Goal: Task Accomplishment & Management: Manage account settings

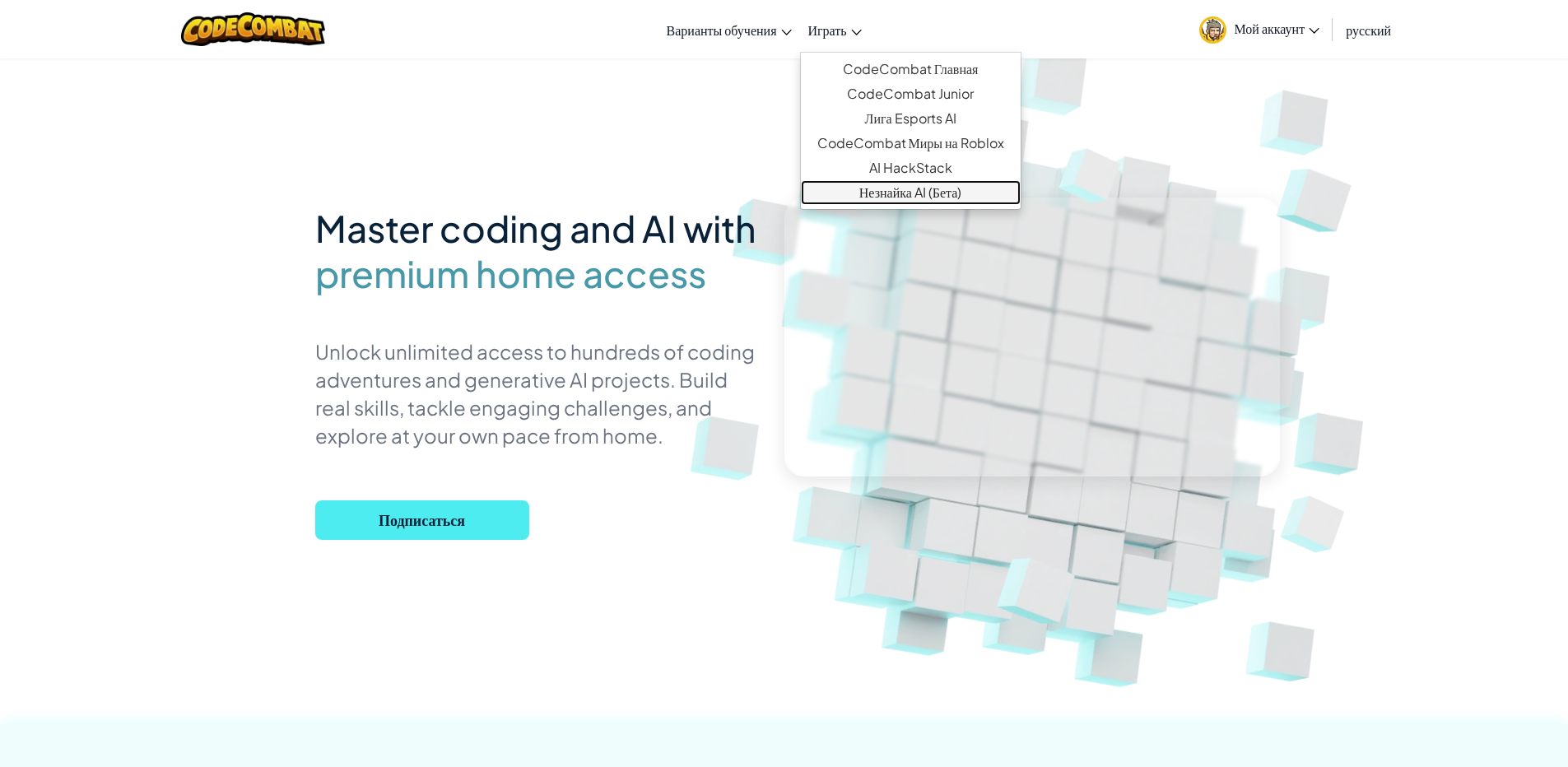
click at [956, 195] on link "Незнайка AI (Бета)" at bounding box center [911, 192] width 220 height 24
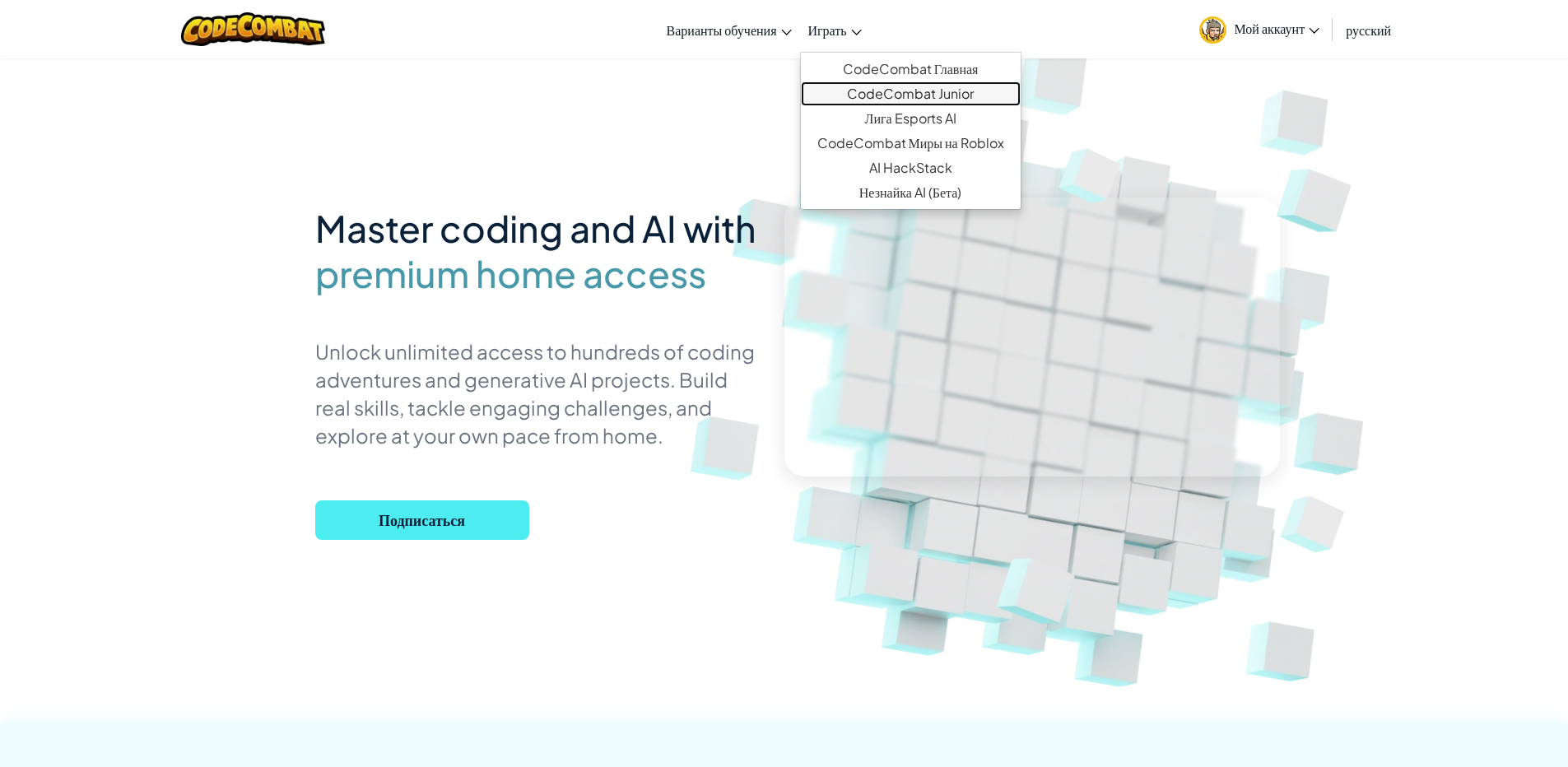
click at [912, 95] on link "CodeCombat Junior" at bounding box center [911, 93] width 220 height 24
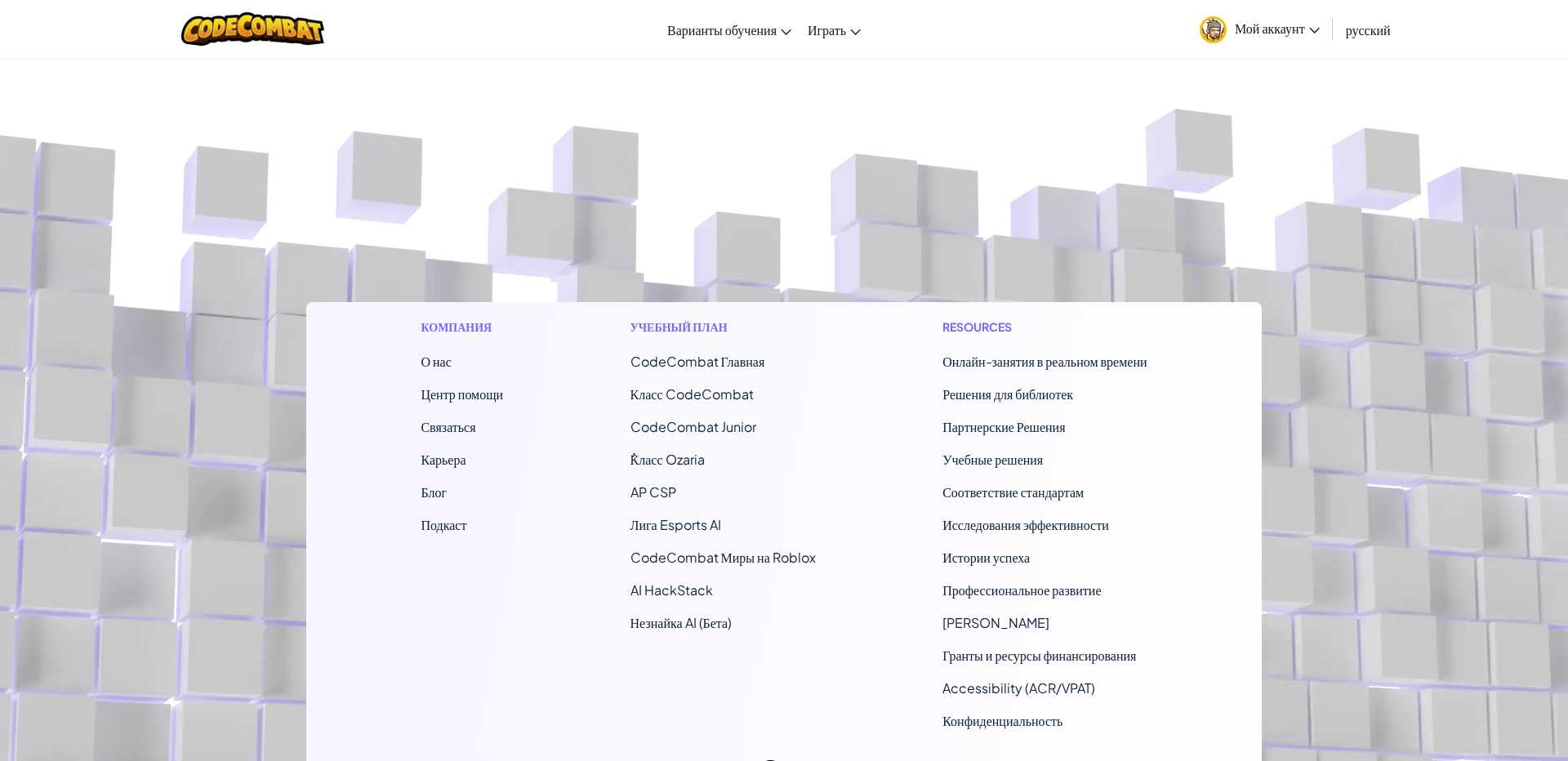
select select "ru"
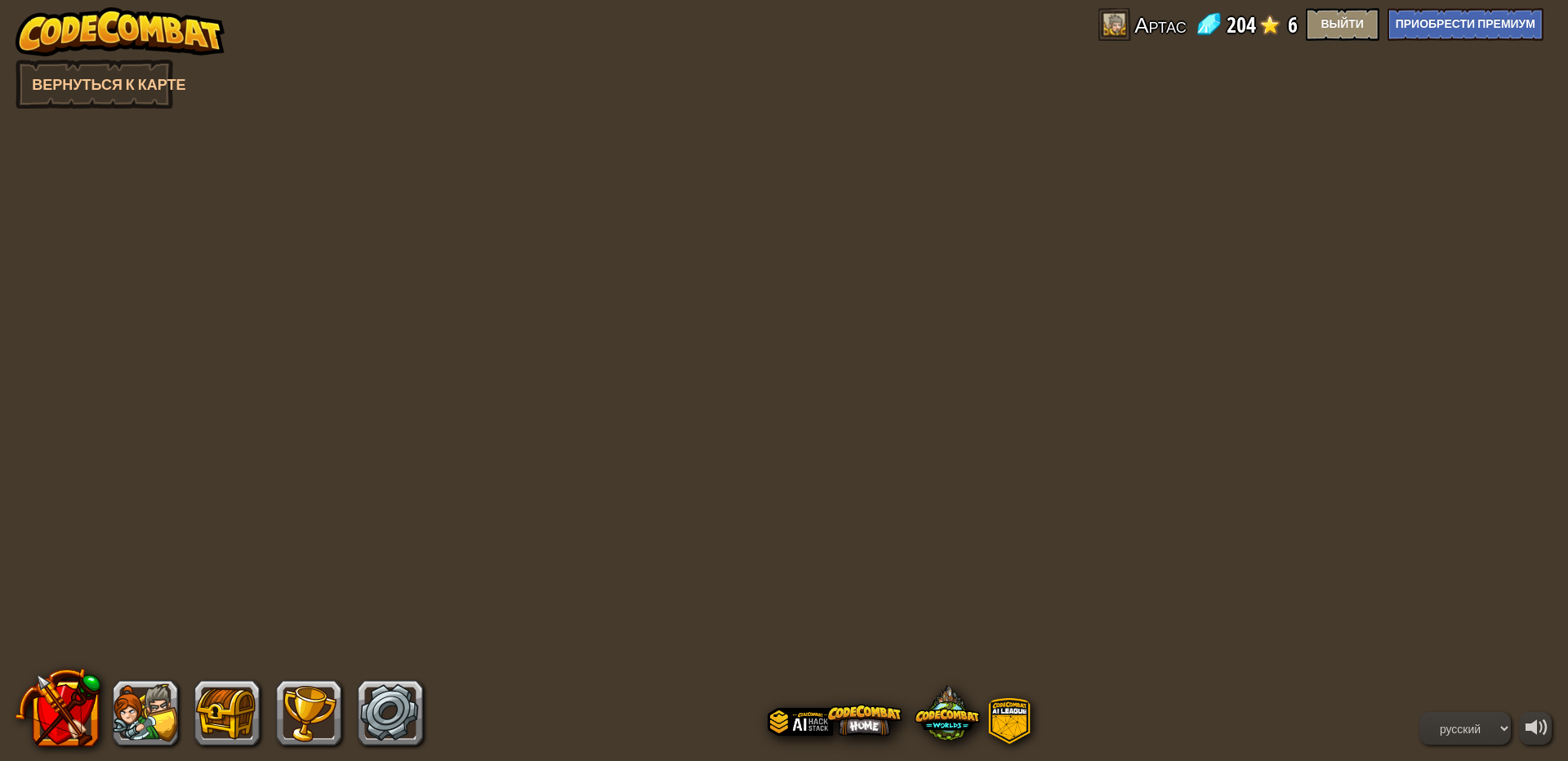
select select "ru"
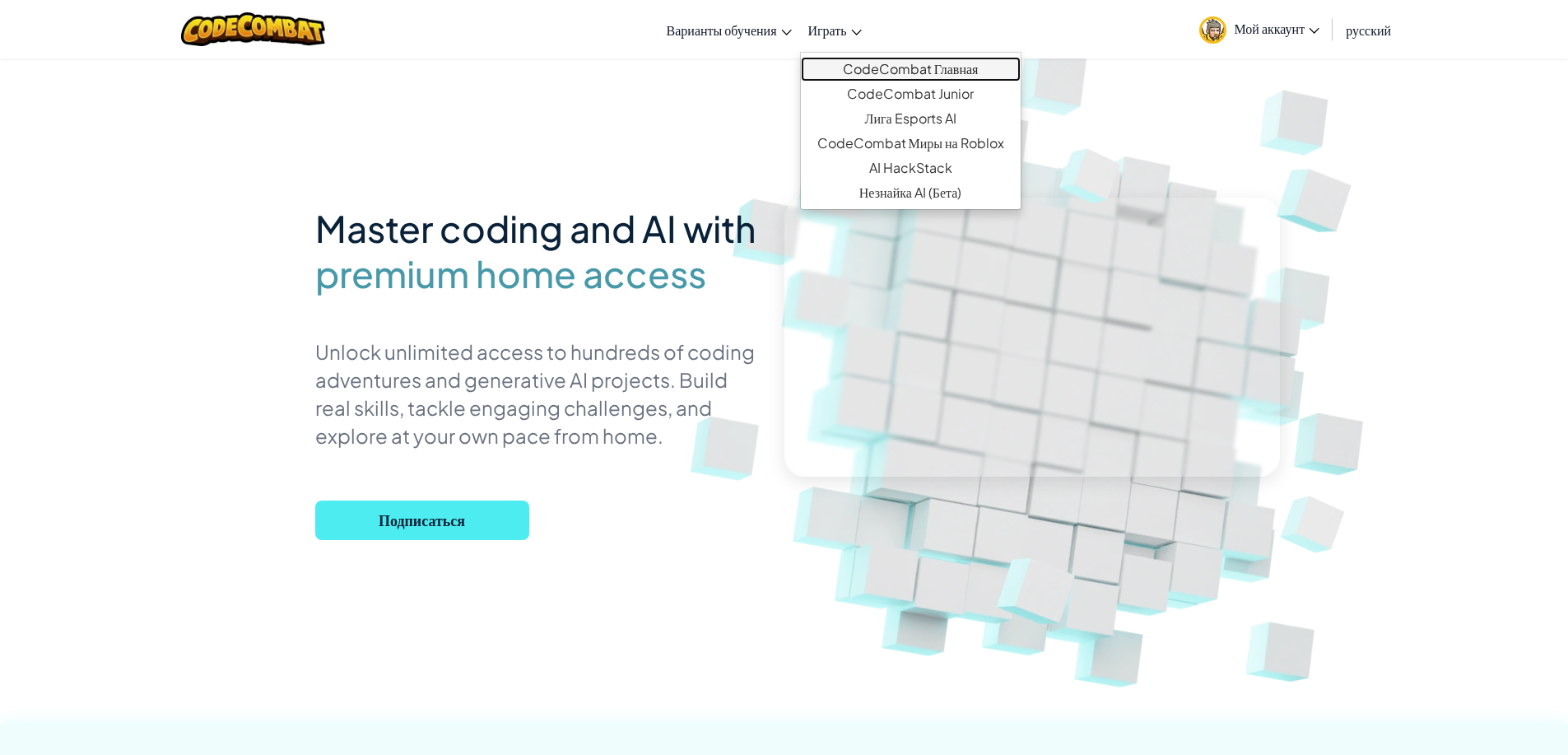
click at [859, 73] on link "CodeCombat Главная" at bounding box center [911, 69] width 220 height 24
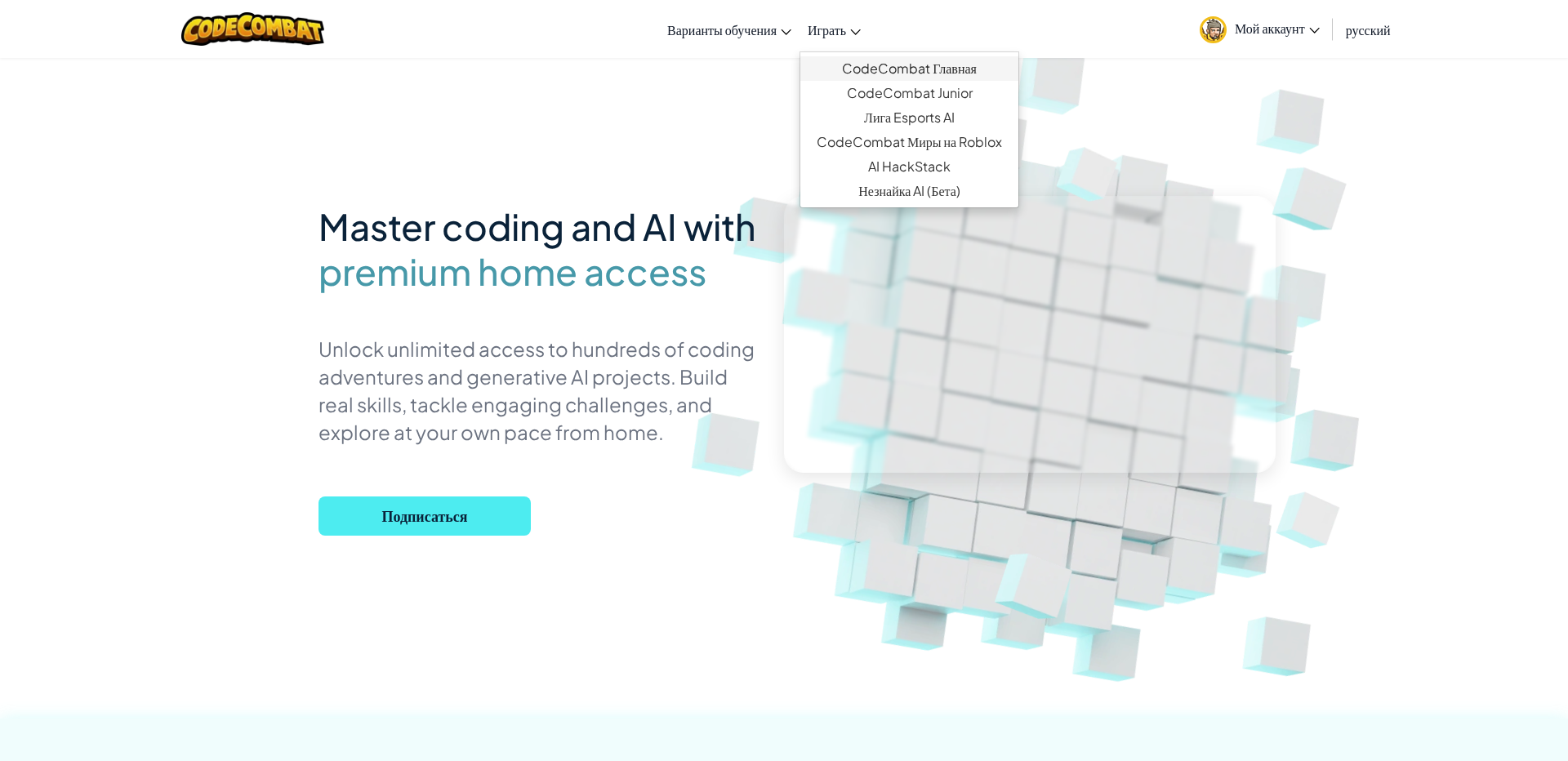
select select "ru"
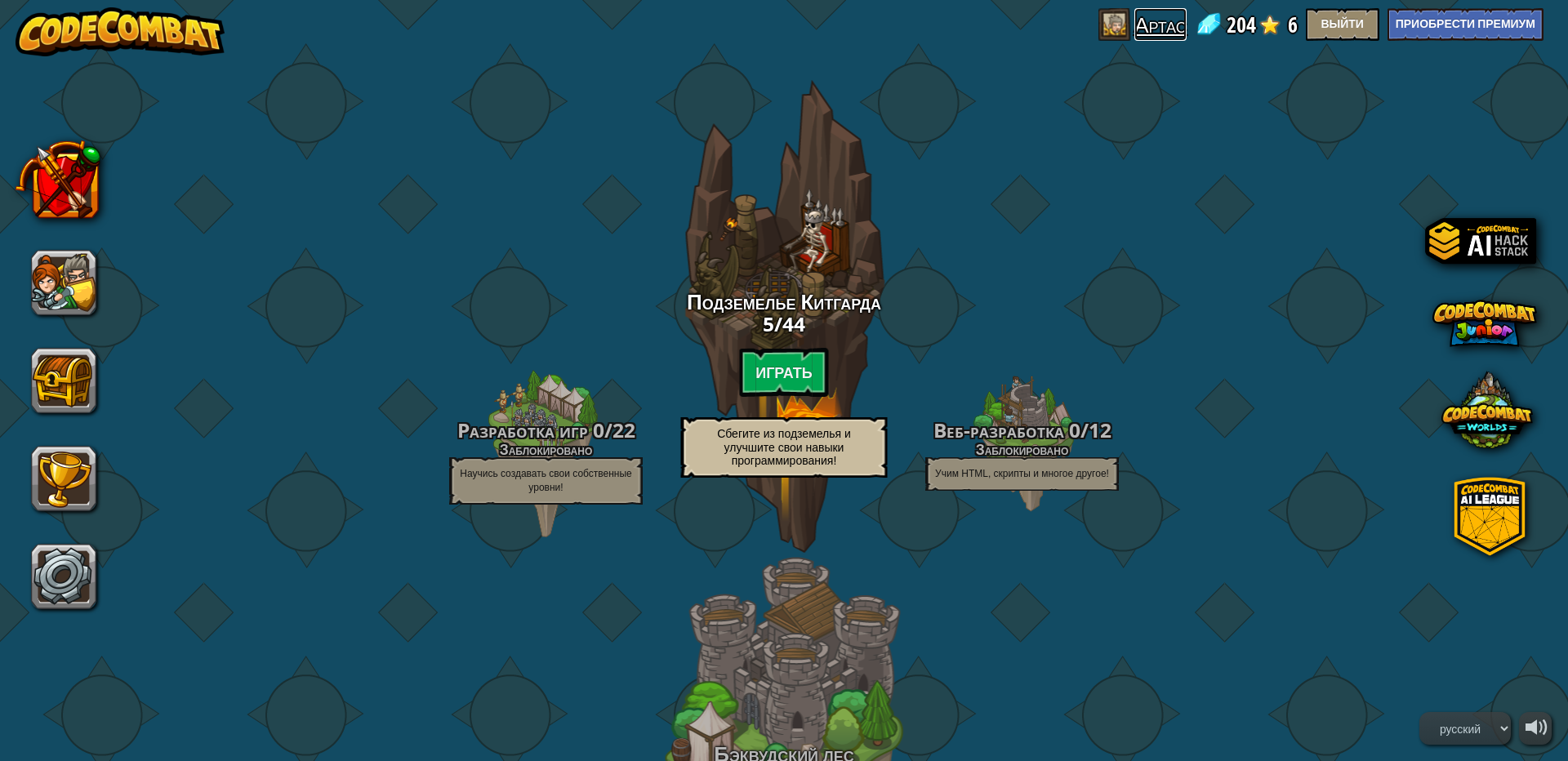
click at [1135, 28] on link "Артас" at bounding box center [1160, 24] width 53 height 33
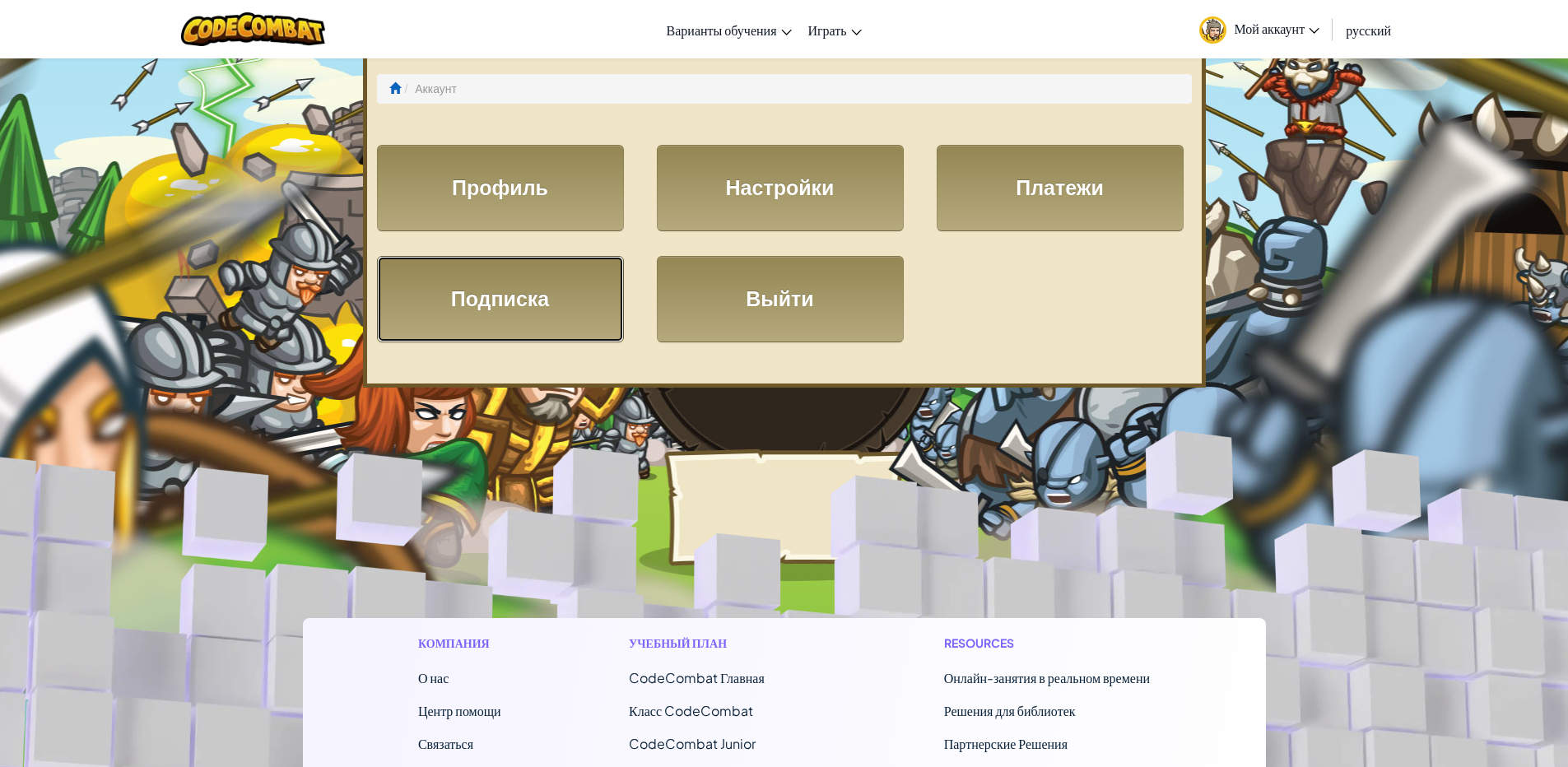
click at [519, 302] on link "Подписка" at bounding box center [501, 299] width 247 height 87
click at [967, 170] on link "Платежи" at bounding box center [1060, 187] width 247 height 87
click at [1278, 29] on span "Мой аккаунт" at bounding box center [1277, 29] width 86 height 18
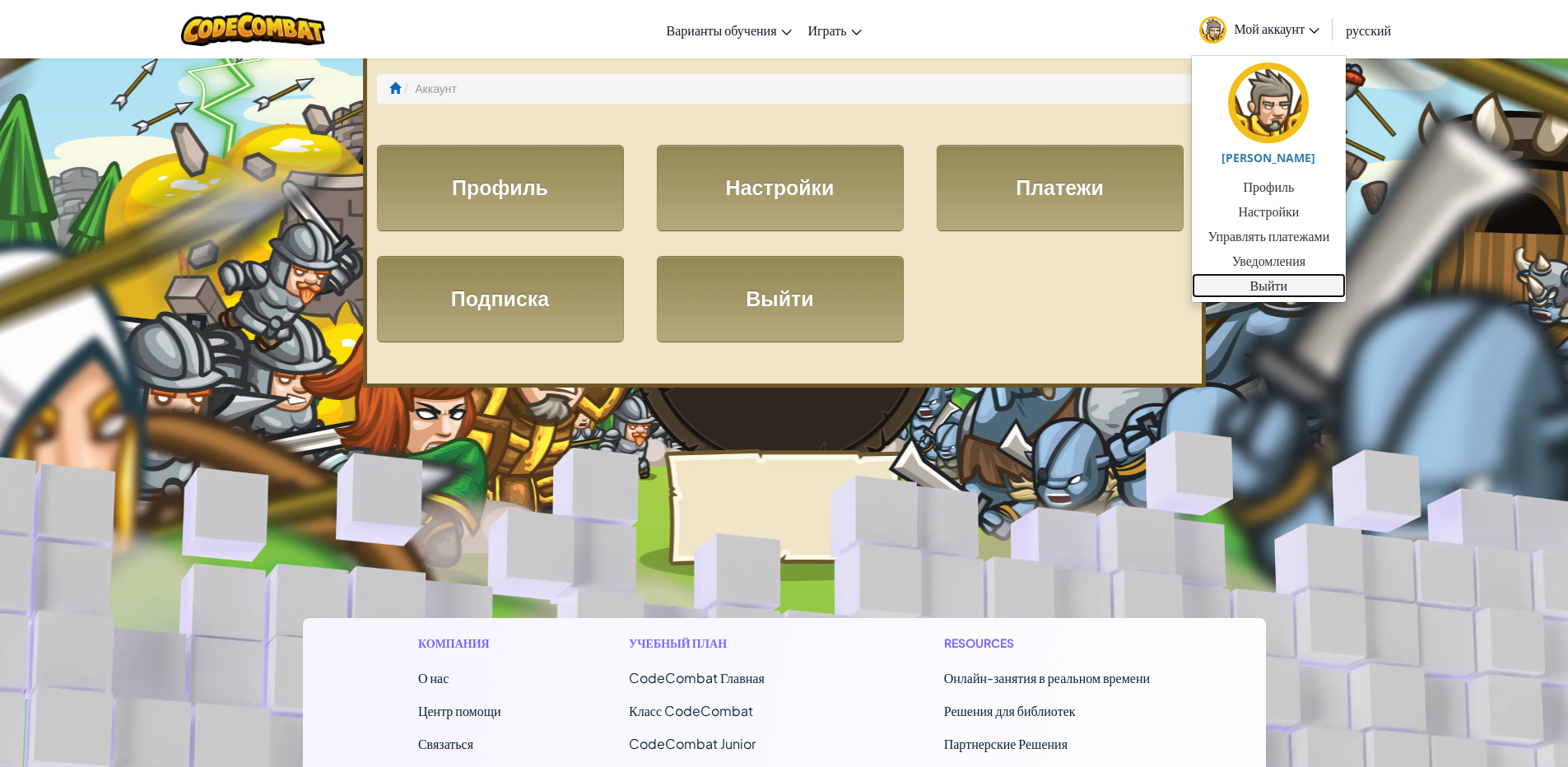
click at [1293, 292] on link "Выйти" at bounding box center [1270, 285] width 155 height 24
